Goal: Information Seeking & Learning: Learn about a topic

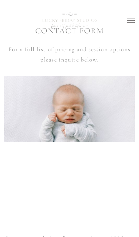
click at [133, 19] on icon at bounding box center [131, 20] width 8 height 6
click at [0, 0] on input "checkbox" at bounding box center [0, 0] width 0 height 0
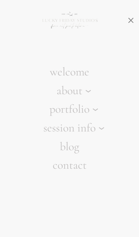
click at [89, 97] on icon at bounding box center [88, 91] width 6 height 12
click at [0, 0] on input "about" at bounding box center [0, 0] width 0 height 0
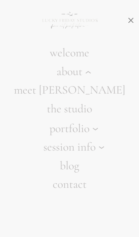
click at [85, 99] on link "meet [PERSON_NAME]" at bounding box center [69, 90] width 139 height 19
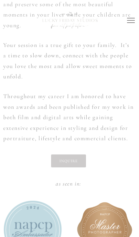
scroll to position [705, 1]
click at [129, 21] on use at bounding box center [131, 20] width 8 height 5
click at [0, 0] on input "checkbox" at bounding box center [0, 0] width 0 height 0
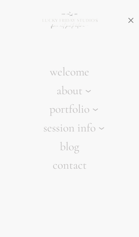
scroll to position [0, 0]
click at [103, 129] on use at bounding box center [101, 129] width 5 height 2
click at [0, 0] on input "session info" at bounding box center [0, 0] width 0 height 0
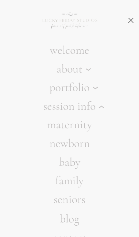
click at [81, 201] on link "seniors" at bounding box center [69, 199] width 139 height 19
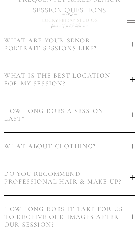
scroll to position [188, 0]
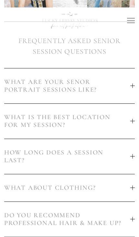
click at [34, 120] on span "WHAT IS THE BEST LOCATION FOR MY SESSION?" at bounding box center [67, 121] width 126 height 16
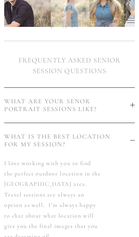
scroll to position [121, 0]
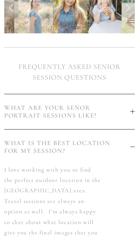
click at [27, 112] on span "WHAT ARE YOUR SENOR PORTRAIT SESSIONS LIKE?" at bounding box center [67, 112] width 126 height 16
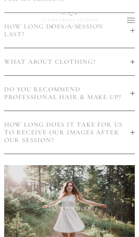
scroll to position [378, 0]
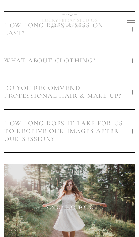
click at [29, 127] on span "HOW LONG DOES IT TAKE FOR US TO RECEIVE OUR IMAGES AFTER OUR SESSION?" at bounding box center [67, 130] width 126 height 23
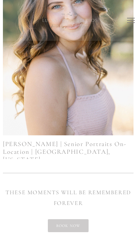
scroll to position [1314, 1]
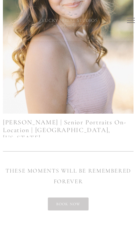
click at [34, 123] on link "Kendall | Senior Portraits On-Location | Malibu, California" at bounding box center [64, 129] width 123 height 23
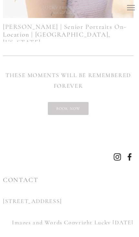
scroll to position [1396, 1]
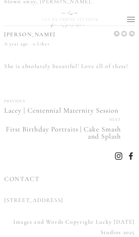
scroll to position [1970, 0]
